Goal: Information Seeking & Learning: Learn about a topic

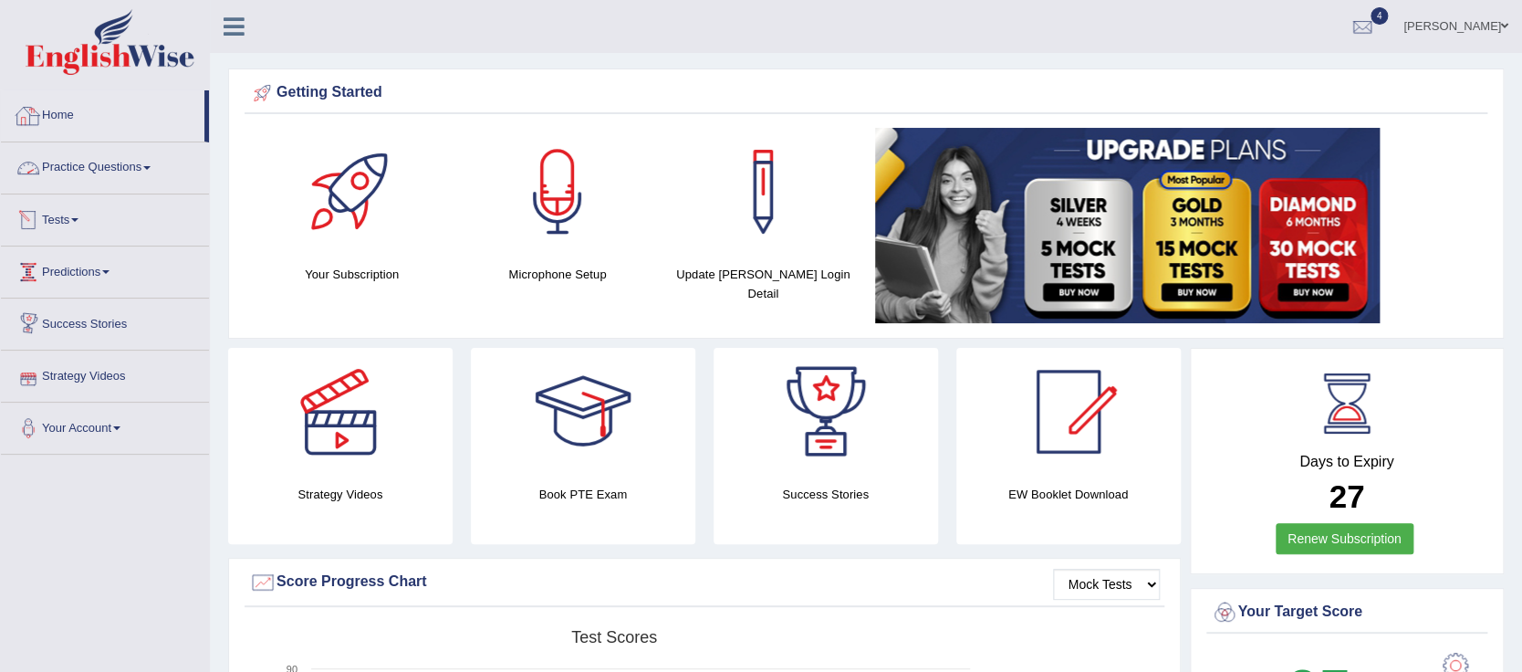
click at [79, 223] on link "Tests" at bounding box center [105, 217] width 208 height 46
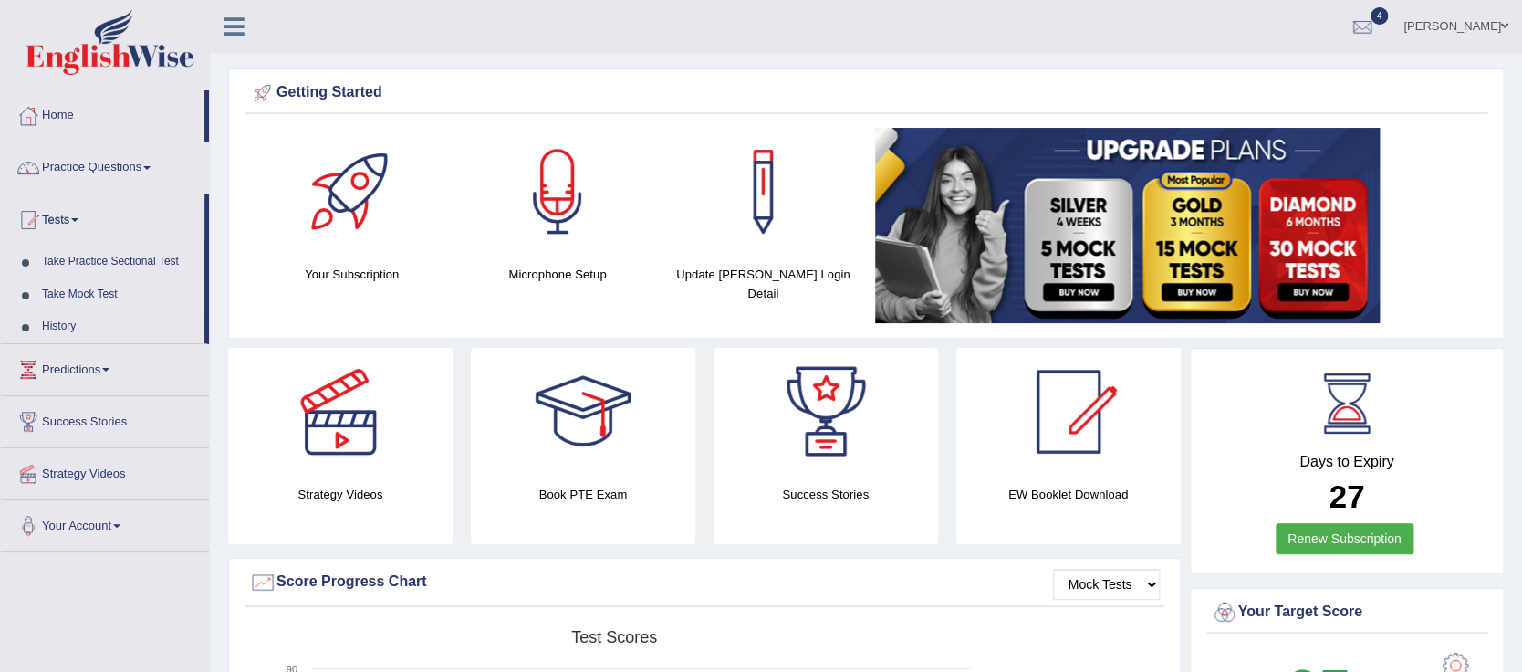
click at [83, 292] on link "Take Mock Test" at bounding box center [119, 294] width 171 height 33
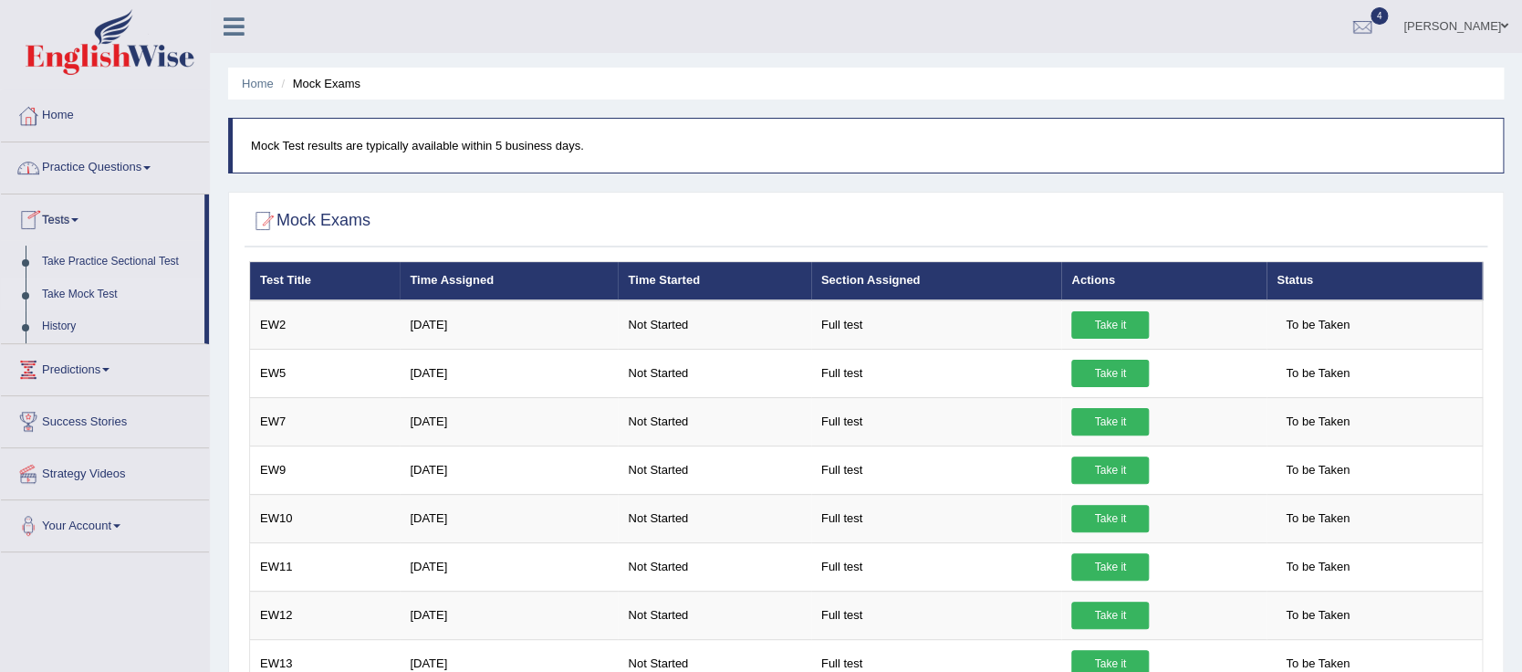
click at [95, 188] on li "Practice Questions Speaking Practice Read Aloud Repeat Sentence Describe Image …" at bounding box center [105, 168] width 208 height 52
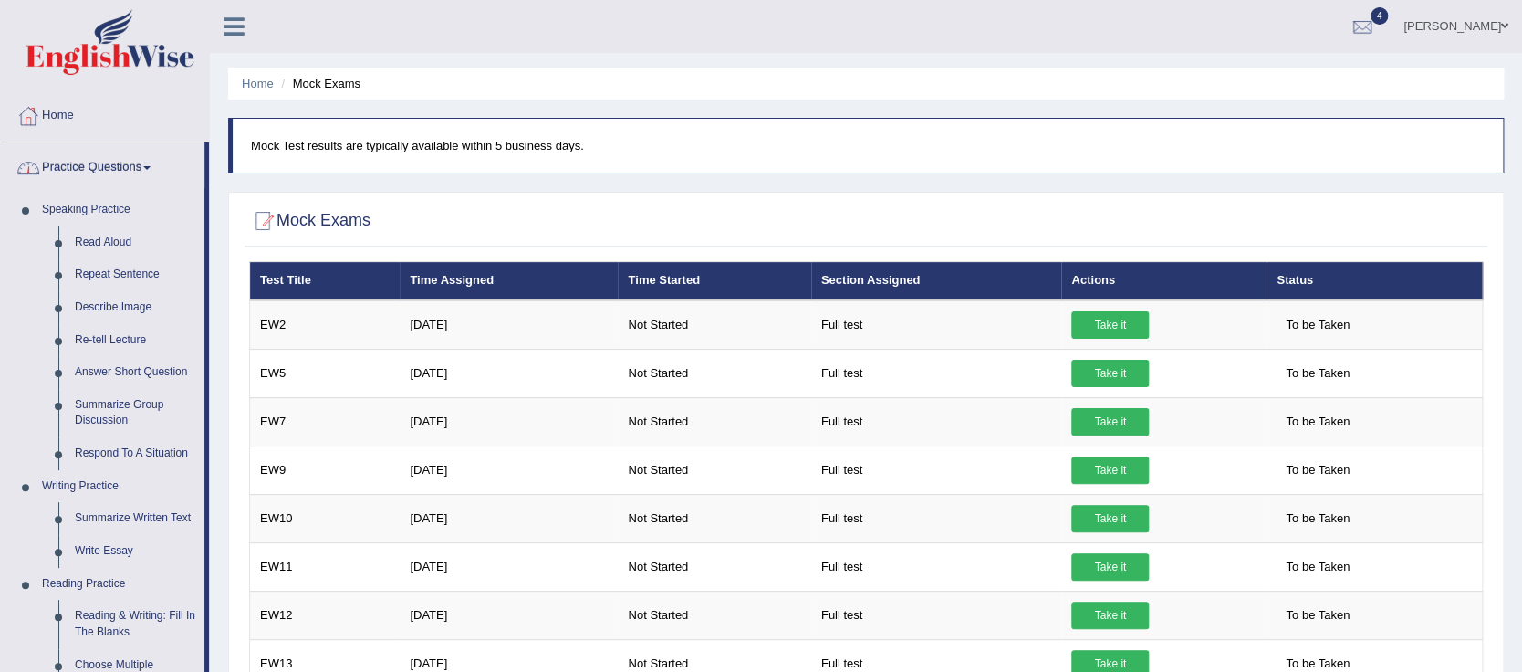
click at [116, 172] on link "Practice Questions" at bounding box center [102, 165] width 203 height 46
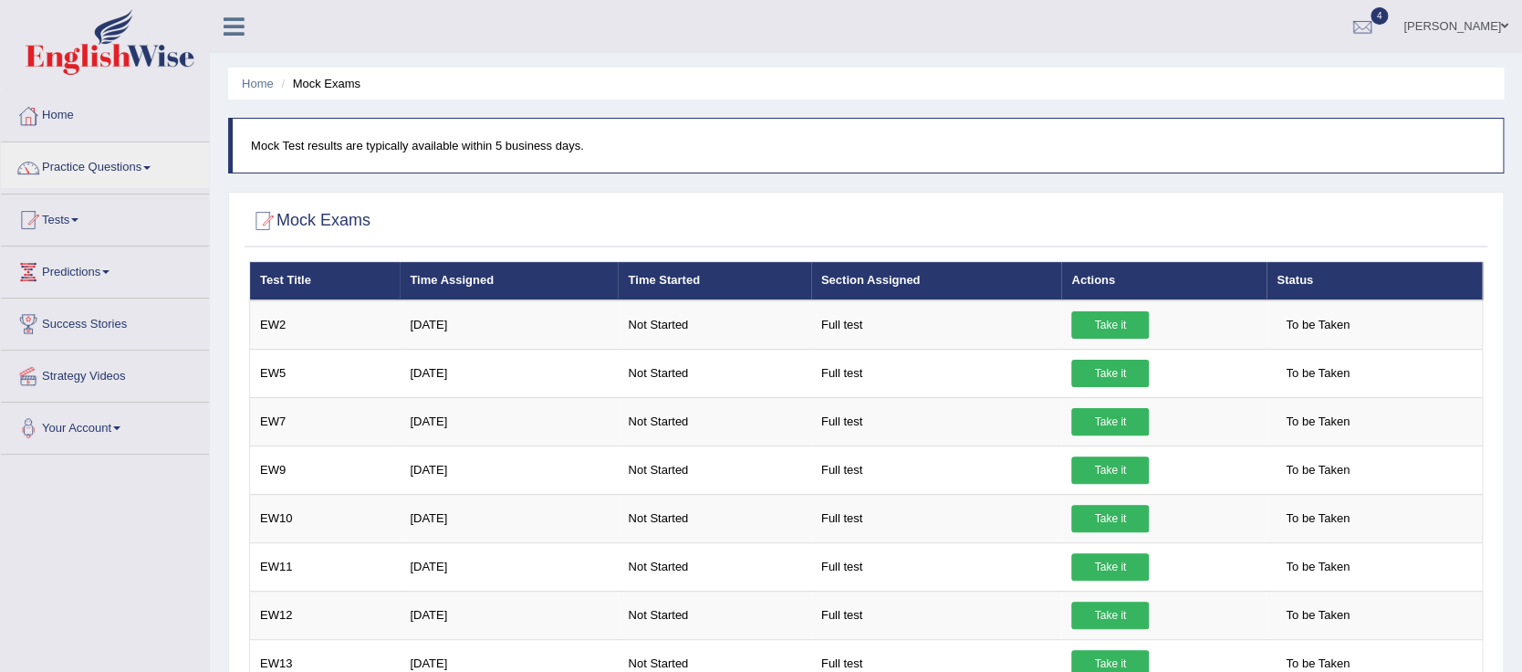
click at [109, 325] on link "Success Stories" at bounding box center [105, 321] width 208 height 46
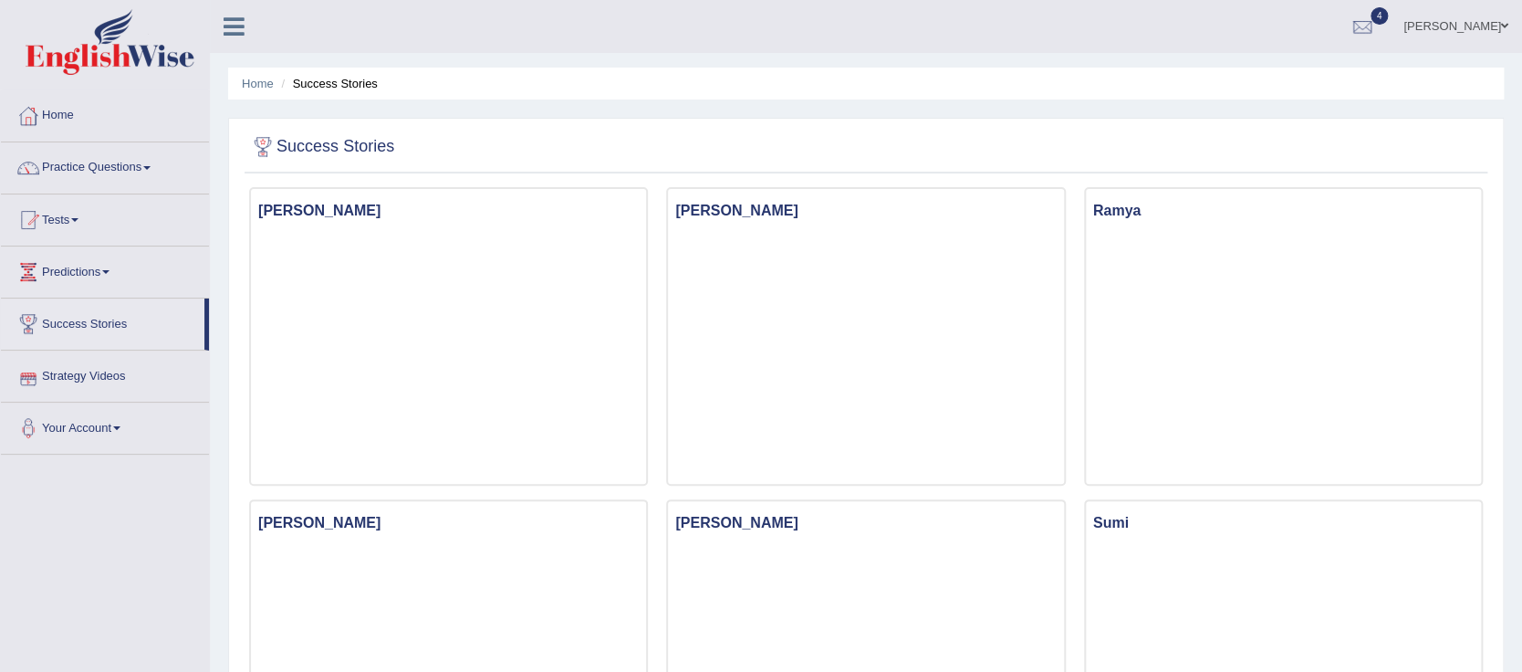
click at [91, 372] on link "Strategy Videos" at bounding box center [105, 373] width 208 height 46
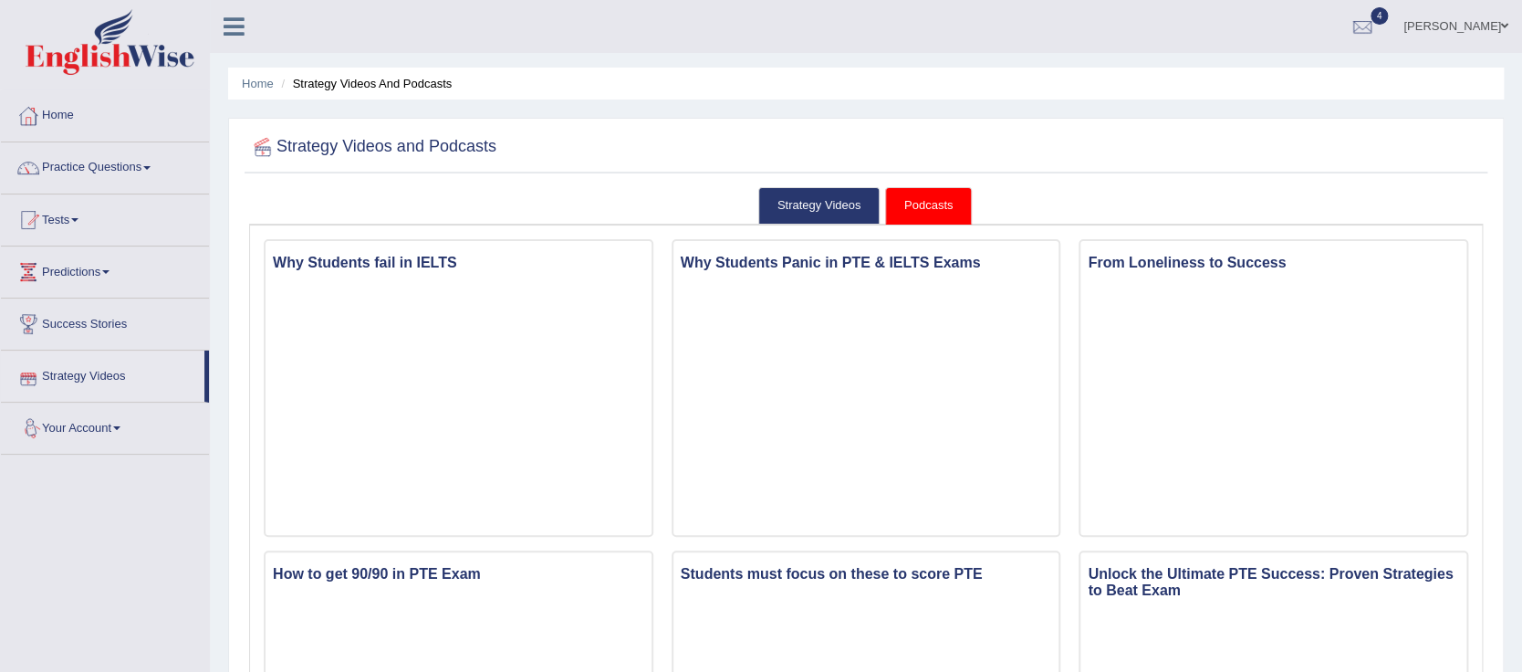
click at [82, 319] on link "Success Stories" at bounding box center [105, 321] width 208 height 46
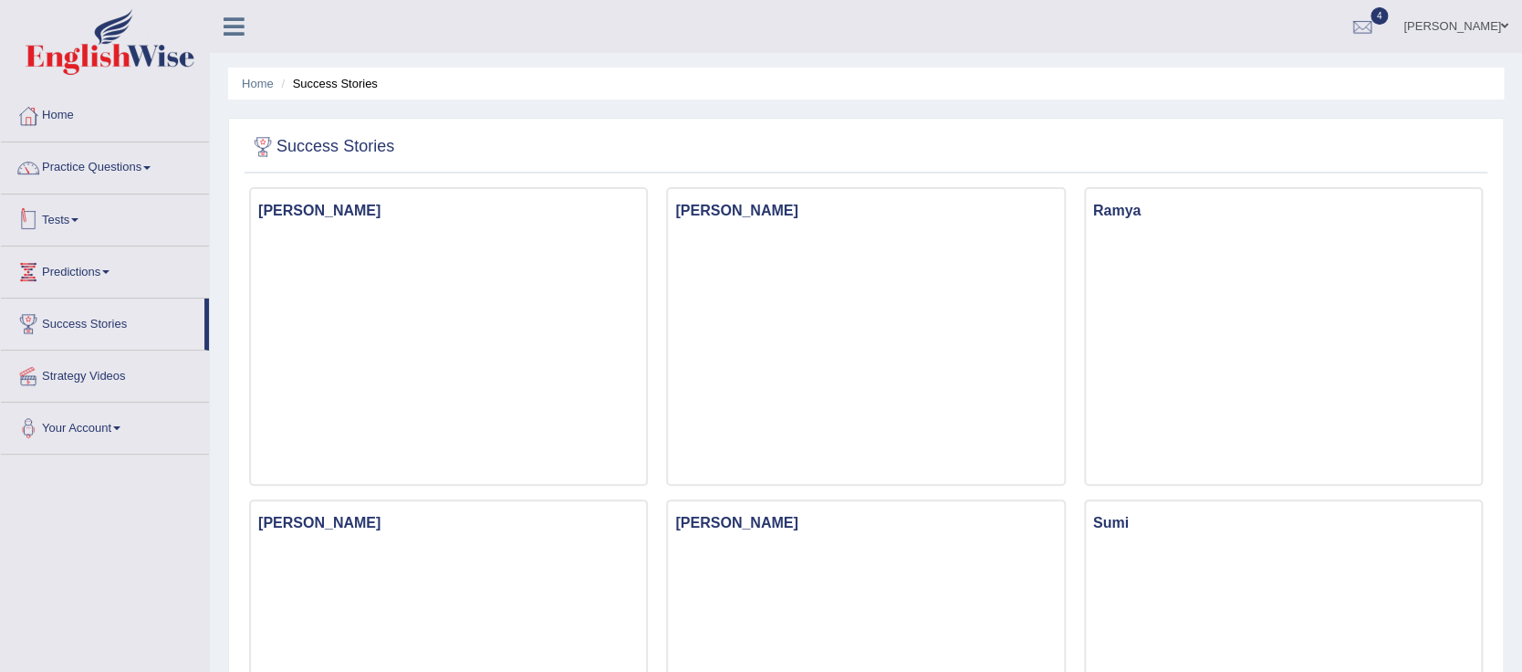
click at [80, 227] on link "Tests" at bounding box center [105, 217] width 208 height 46
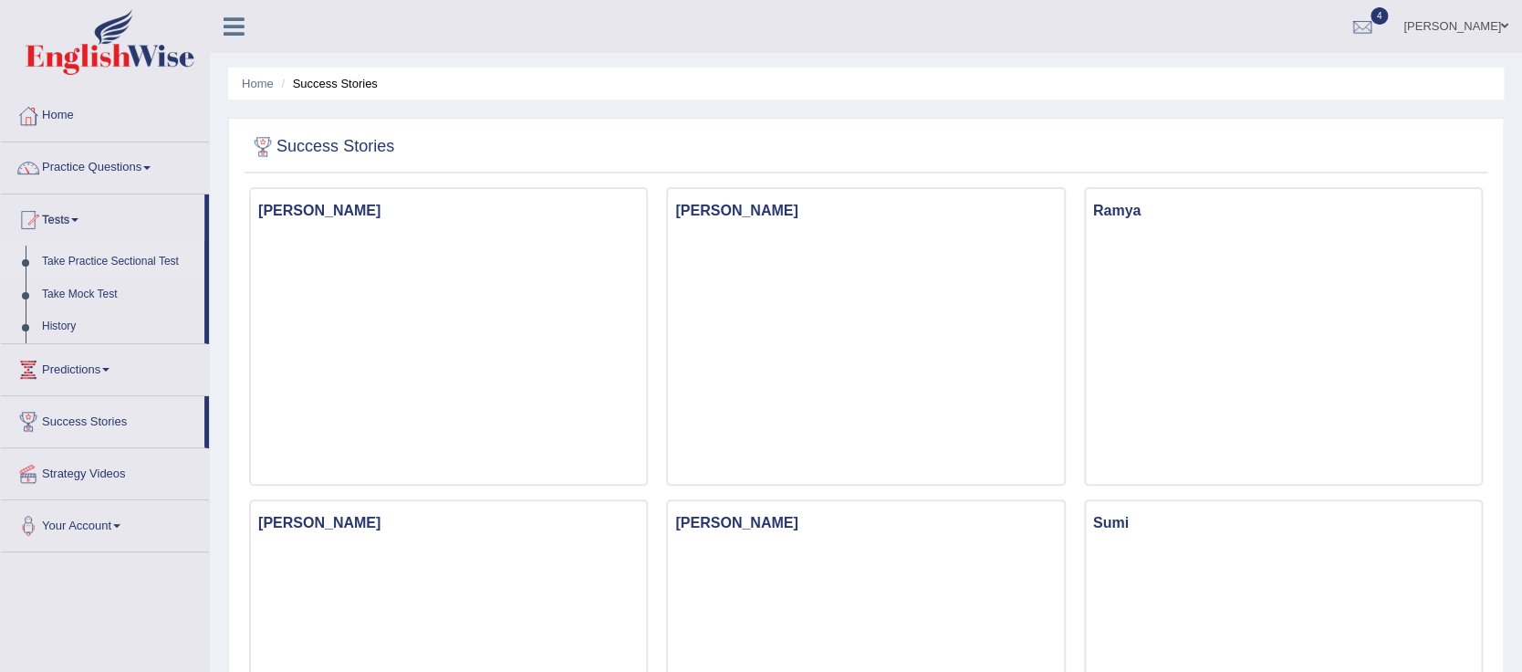
click at [90, 266] on link "Take Practice Sectional Test" at bounding box center [119, 261] width 171 height 33
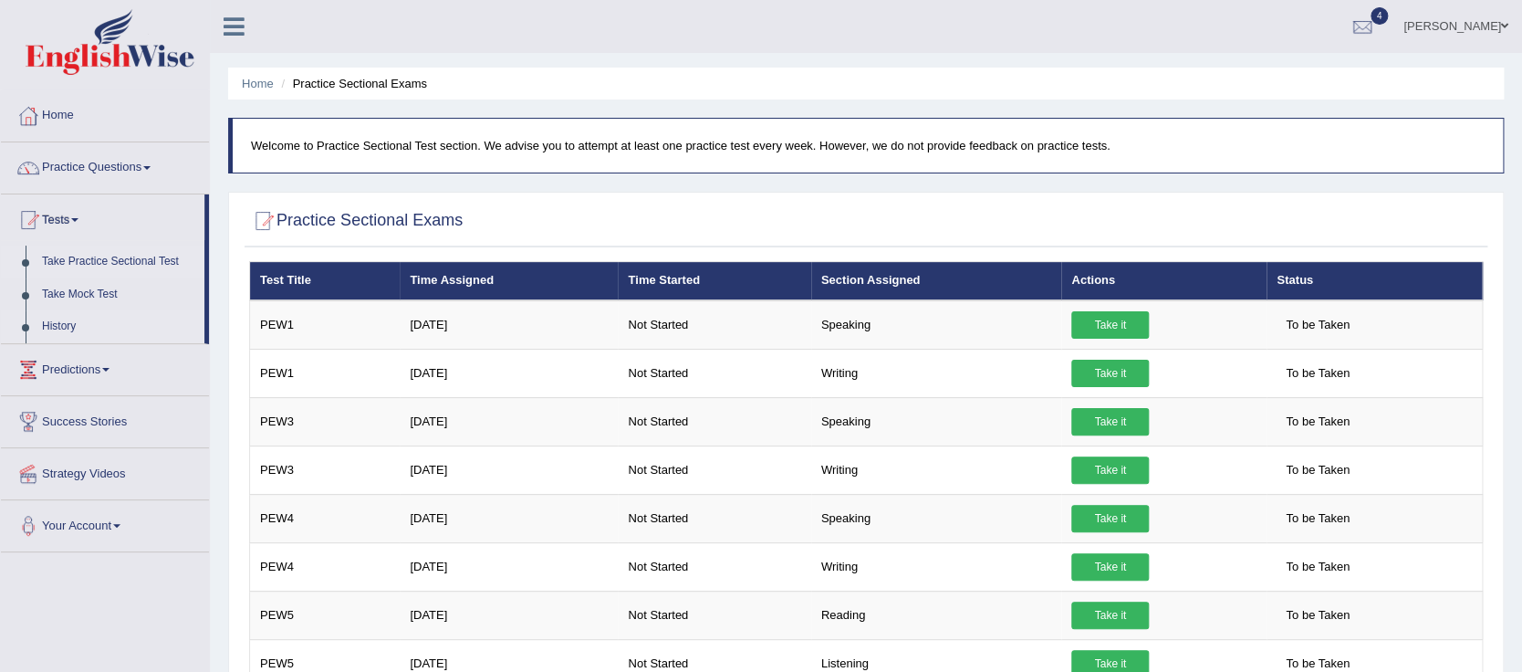
click at [92, 327] on link "History" at bounding box center [119, 326] width 171 height 33
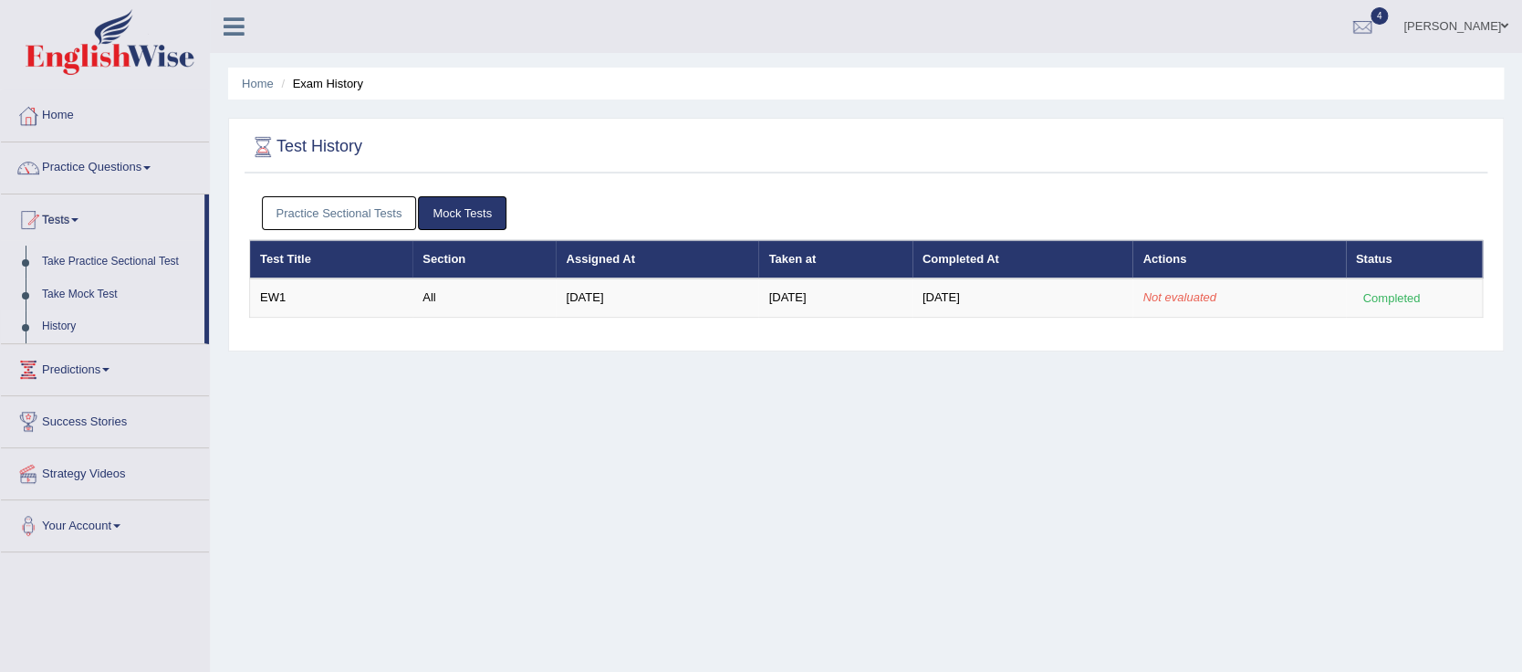
click at [354, 212] on link "Practice Sectional Tests" at bounding box center [339, 213] width 155 height 34
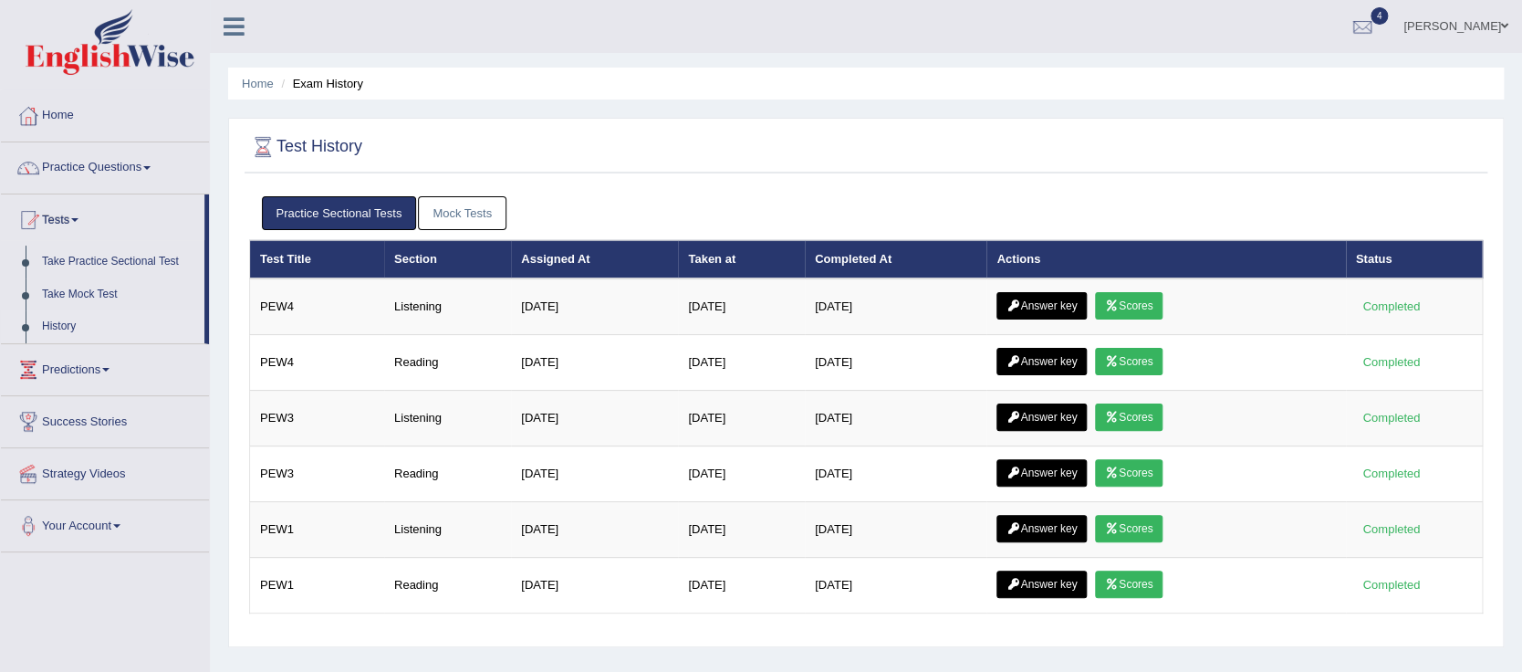
click at [453, 215] on link "Mock Tests" at bounding box center [462, 213] width 89 height 34
